Goal: Information Seeking & Learning: Learn about a topic

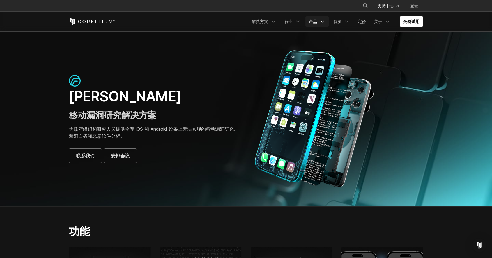
click at [313, 20] on font "产品" at bounding box center [313, 21] width 8 height 5
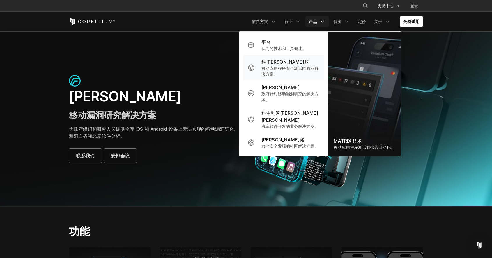
click at [281, 66] on font "移动应用程序安全测试的商业解决方案。" at bounding box center [289, 71] width 57 height 11
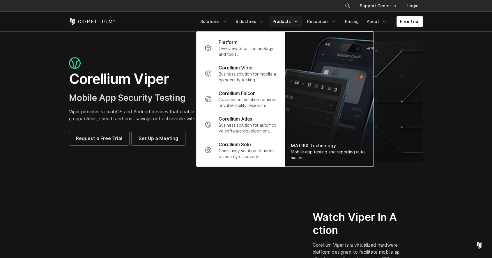
click at [218, 193] on section "Watch Viper In Action Corellium Viper is a virtualized hardware platform design…" at bounding box center [246, 260] width 492 height 168
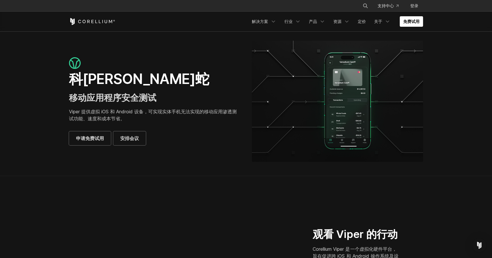
scroll to position [97, 0]
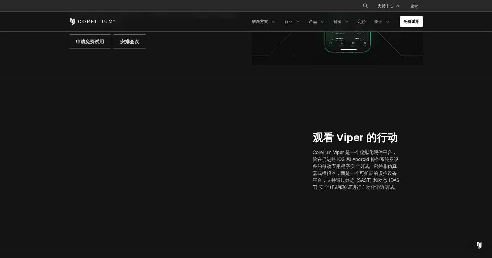
drag, startPoint x: 223, startPoint y: 180, endPoint x: 351, endPoint y: 213, distance: 132.2
click at [351, 213] on div "观看 Viper 的行动 Corellium Viper 是一个虚拟化硬件平台，旨在促进跨 iOS 和 Android 操作系统及设备的移动应用程序安全测试。…" at bounding box center [245, 163] width 365 height 131
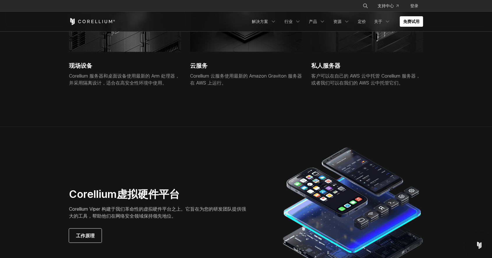
scroll to position [1455, 0]
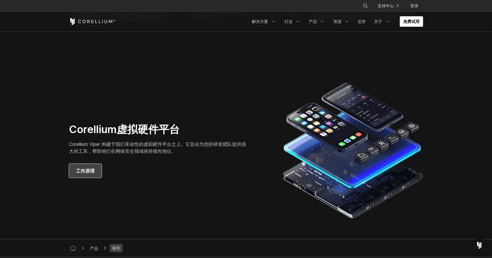
click at [97, 166] on link "工作原理" at bounding box center [85, 171] width 33 height 14
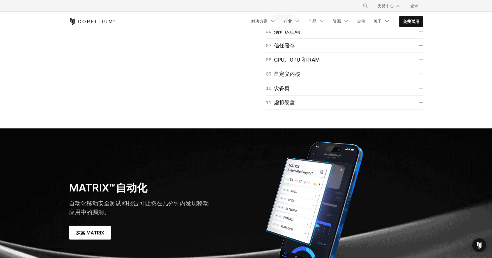
scroll to position [1358, 0]
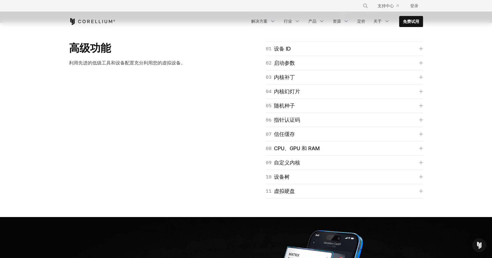
drag, startPoint x: 178, startPoint y: 132, endPoint x: 217, endPoint y: 129, distance: 38.8
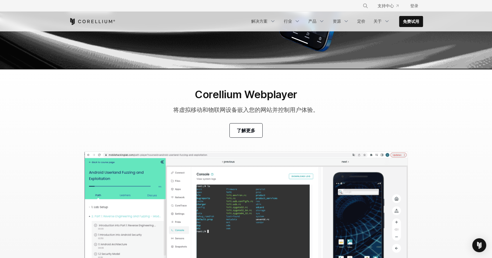
scroll to position [1713, 0]
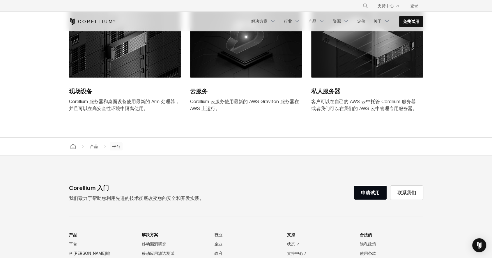
scroll to position [2554, 0]
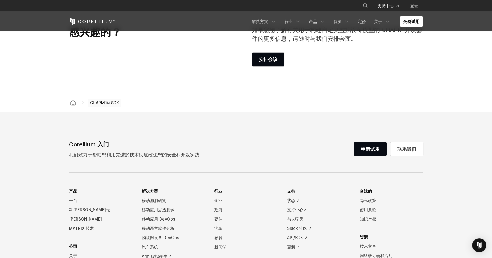
scroll to position [873, 0]
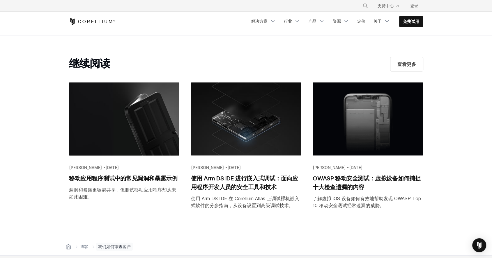
scroll to position [808, 0]
